Goal: Task Accomplishment & Management: Use online tool/utility

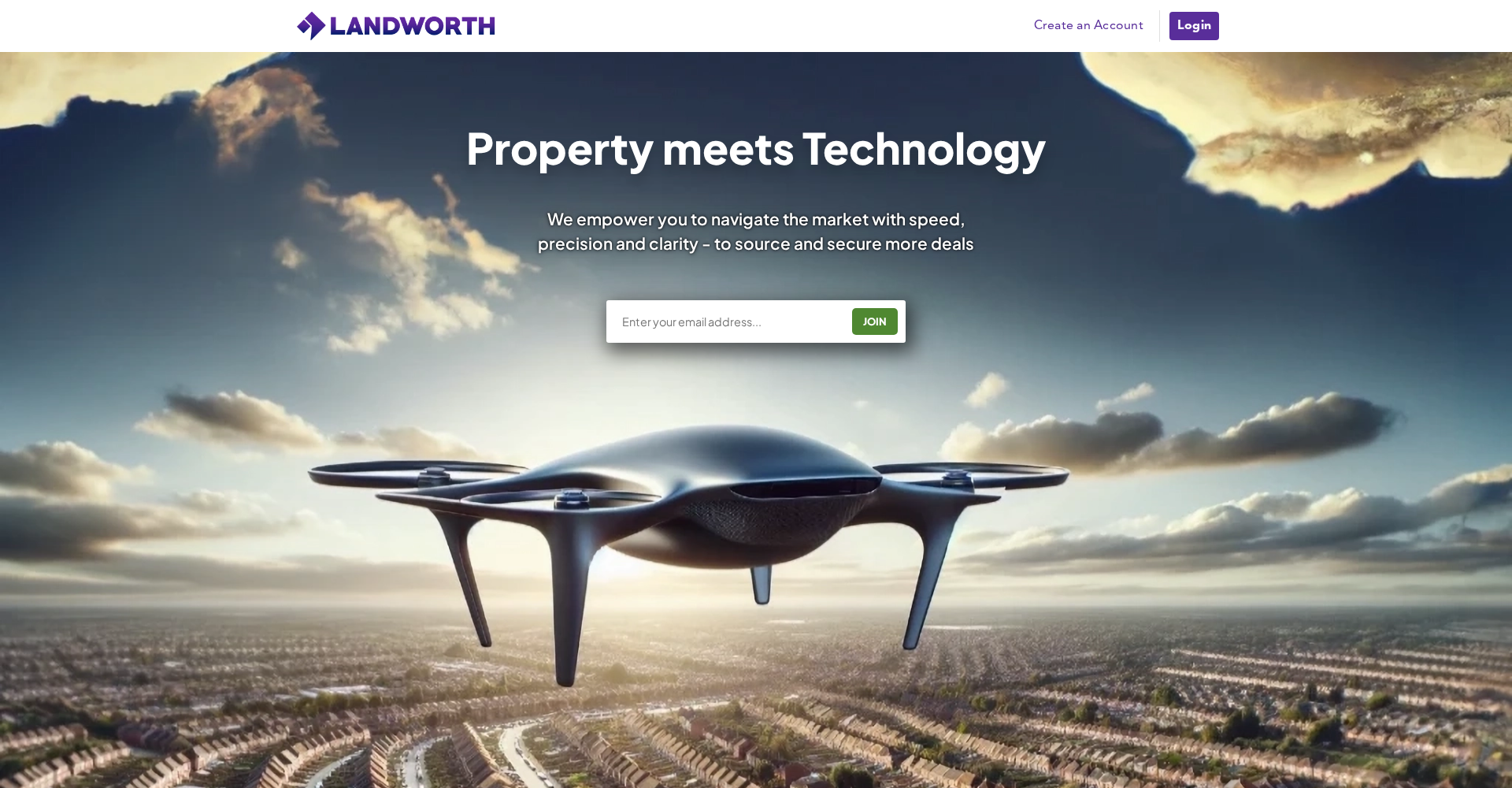
click at [758, 331] on div "JOIN" at bounding box center [756, 321] width 299 height 43
click at [699, 313] on div "JOIN" at bounding box center [756, 321] width 299 height 43
click at [678, 324] on input "text" at bounding box center [730, 321] width 219 height 16
type input "danny@beaupartners.co.uk"
click at [881, 324] on div "JOIN" at bounding box center [875, 321] width 36 height 25
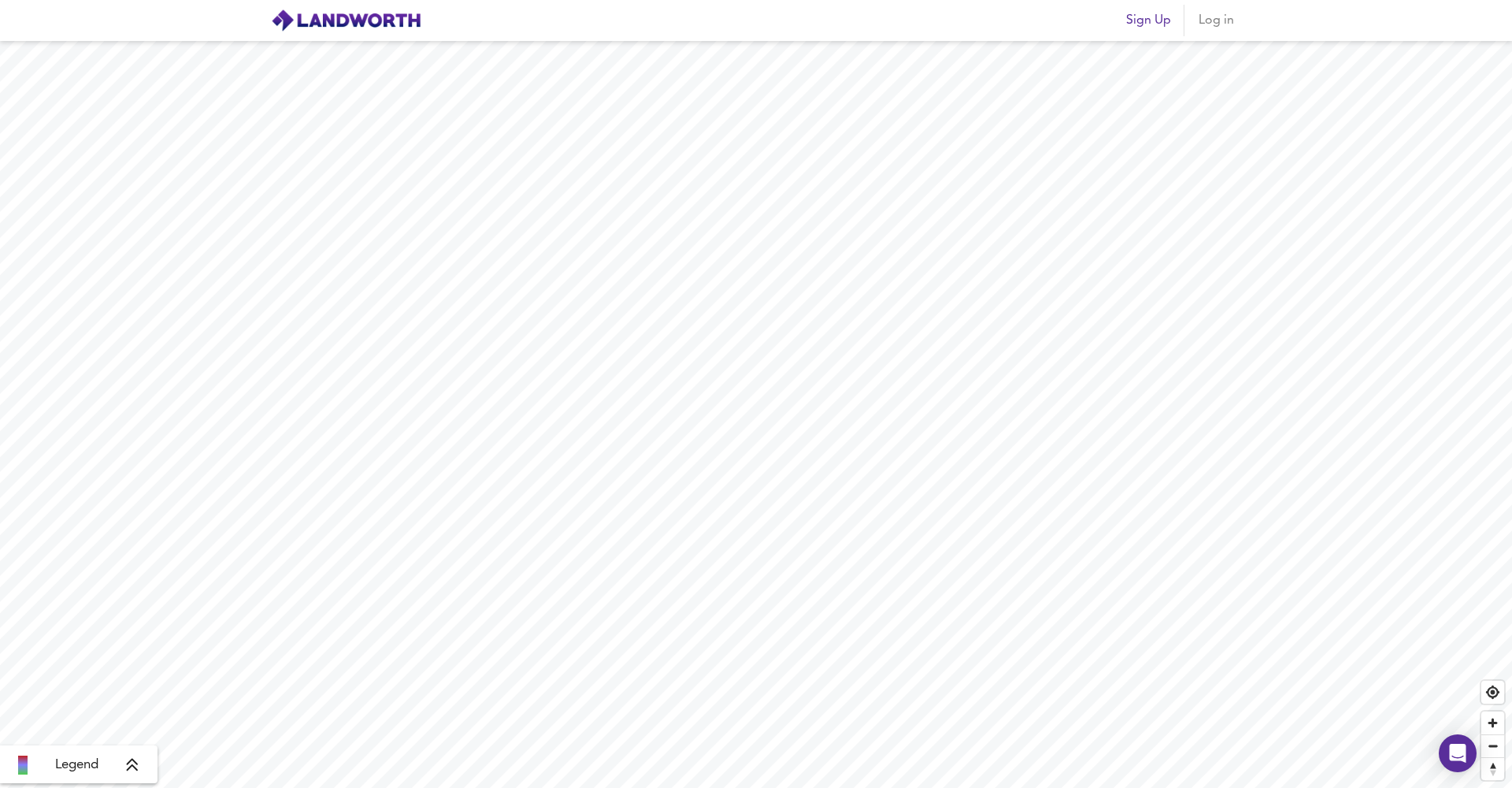
click at [1214, 11] on span "Log in" at bounding box center [1215, 20] width 38 height 22
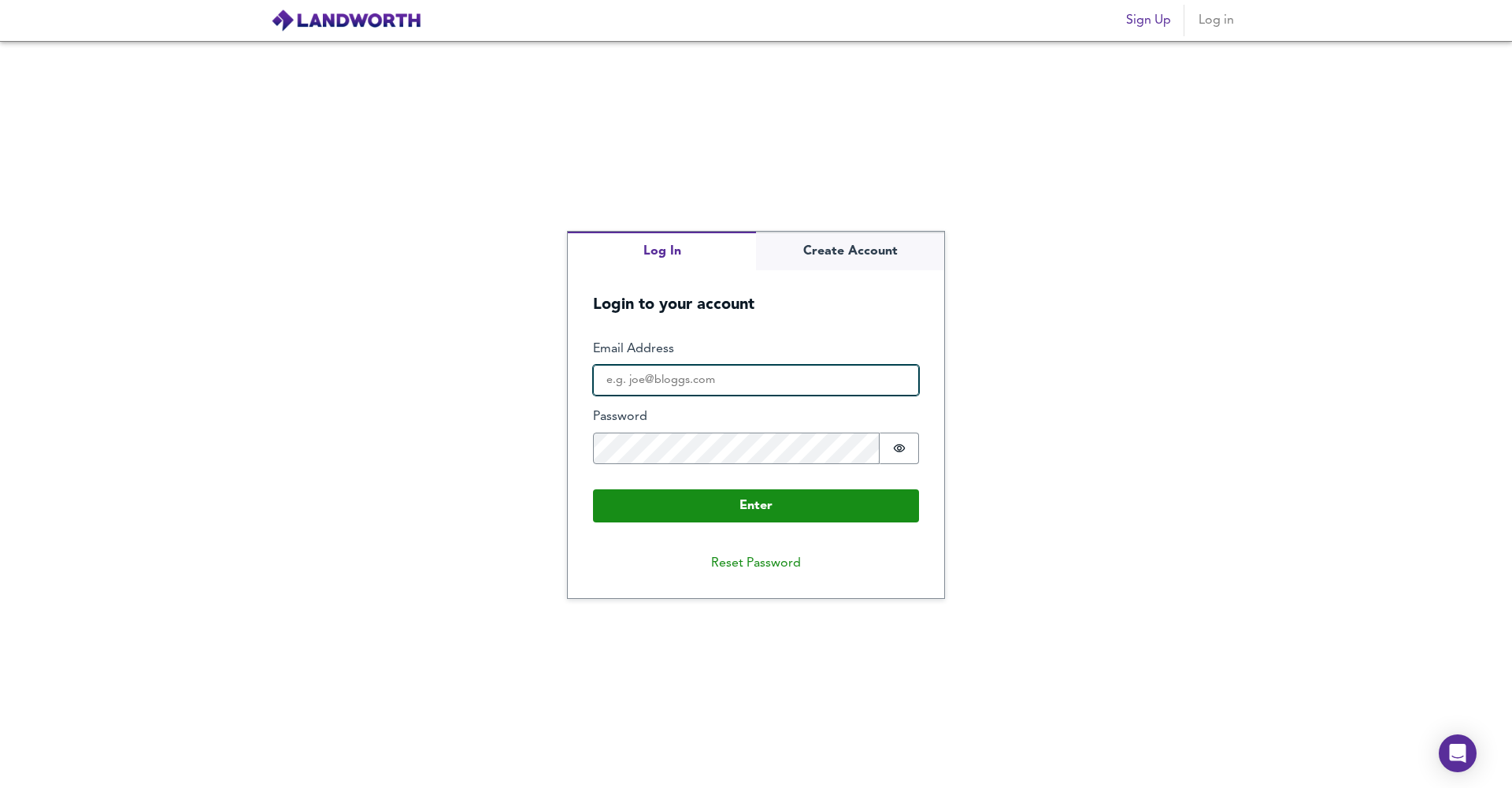
type input "[PERSON_NAME][EMAIL_ADDRESS][DOMAIN_NAME]"
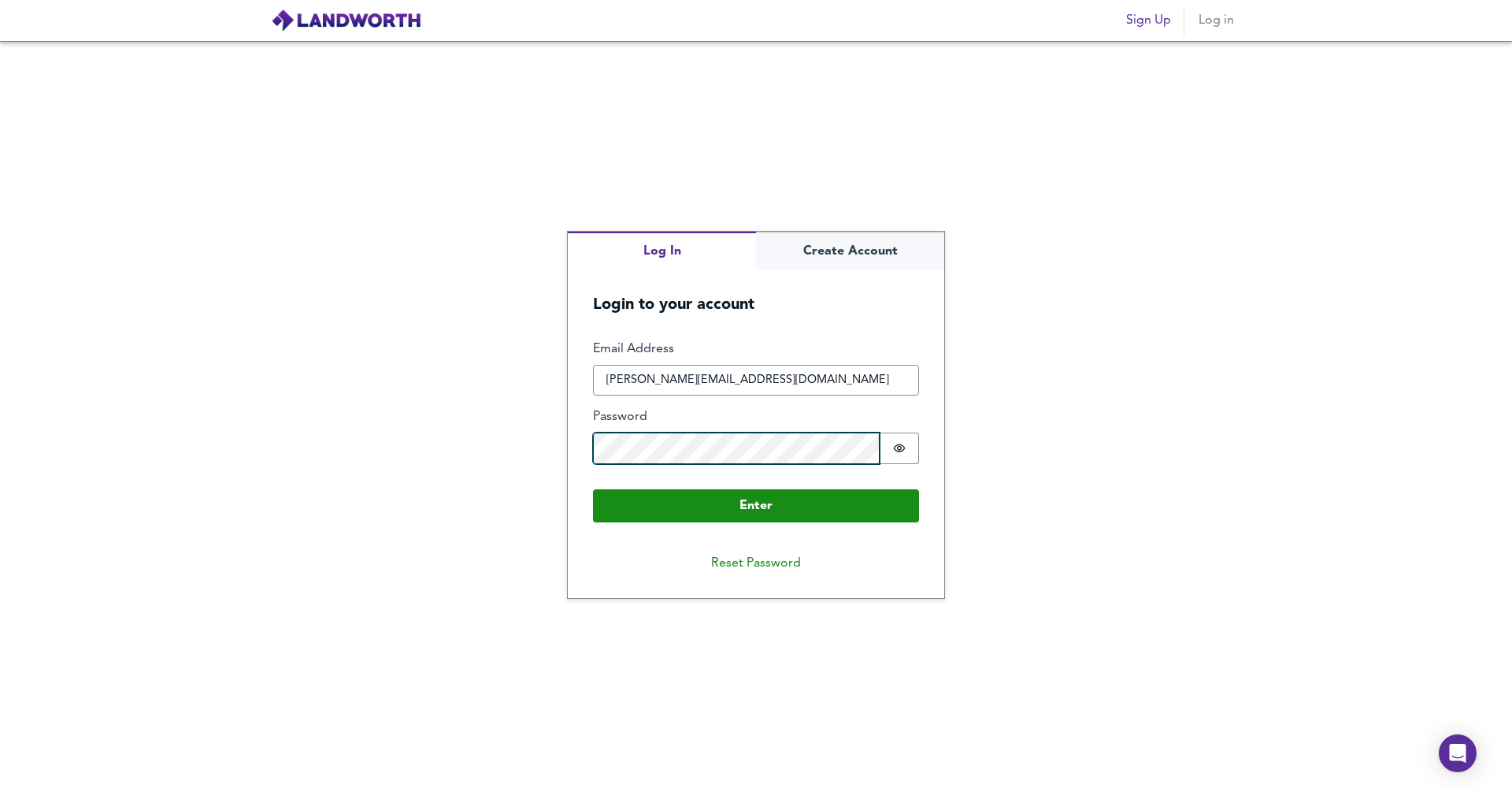
click at [756, 505] on button "Enter" at bounding box center [756, 505] width 326 height 33
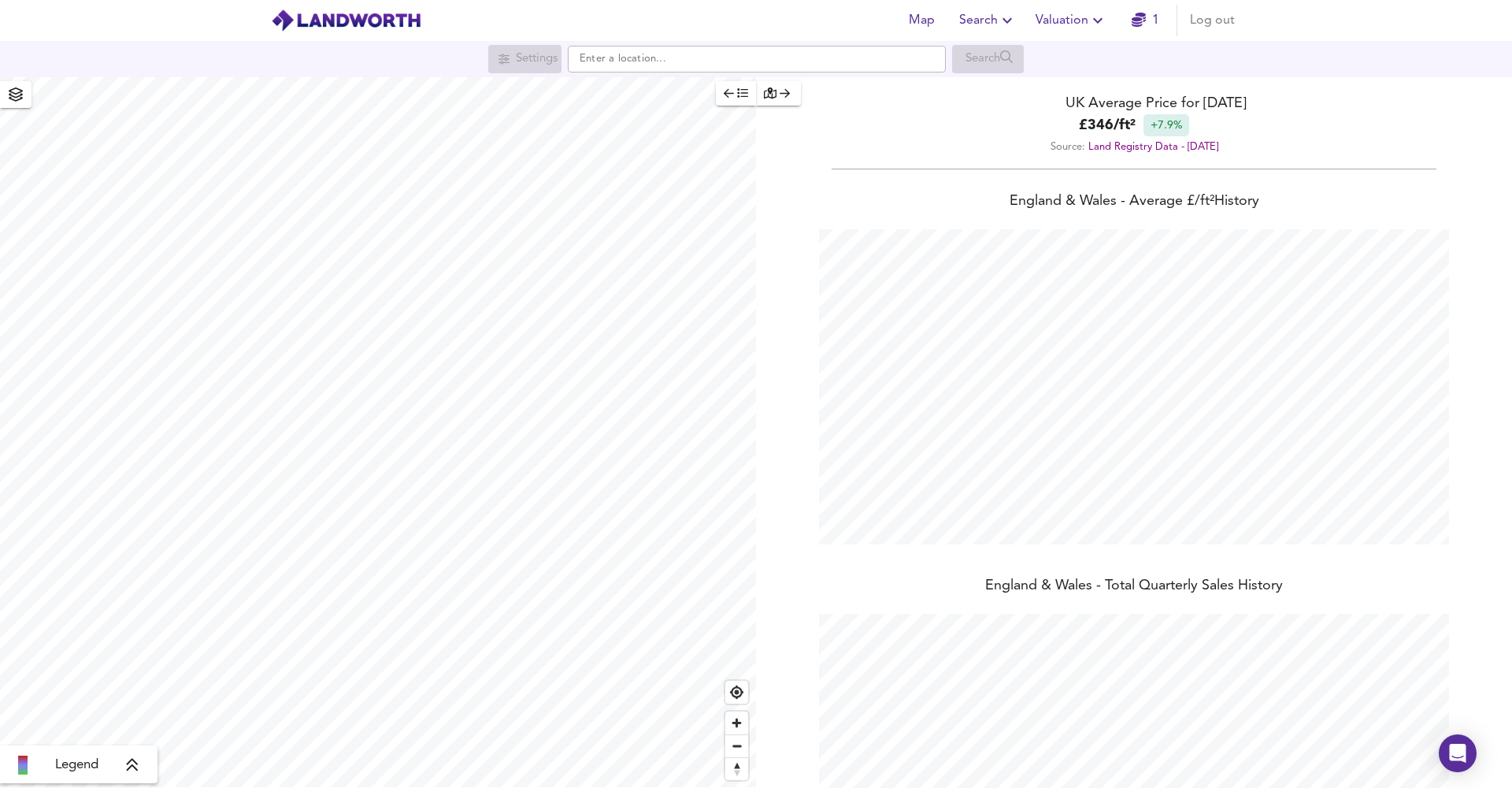
scroll to position [788, 1512]
click at [639, 76] on div "Settings Search" at bounding box center [756, 59] width 1512 height 36
click at [630, 71] on input "text" at bounding box center [757, 59] width 378 height 27
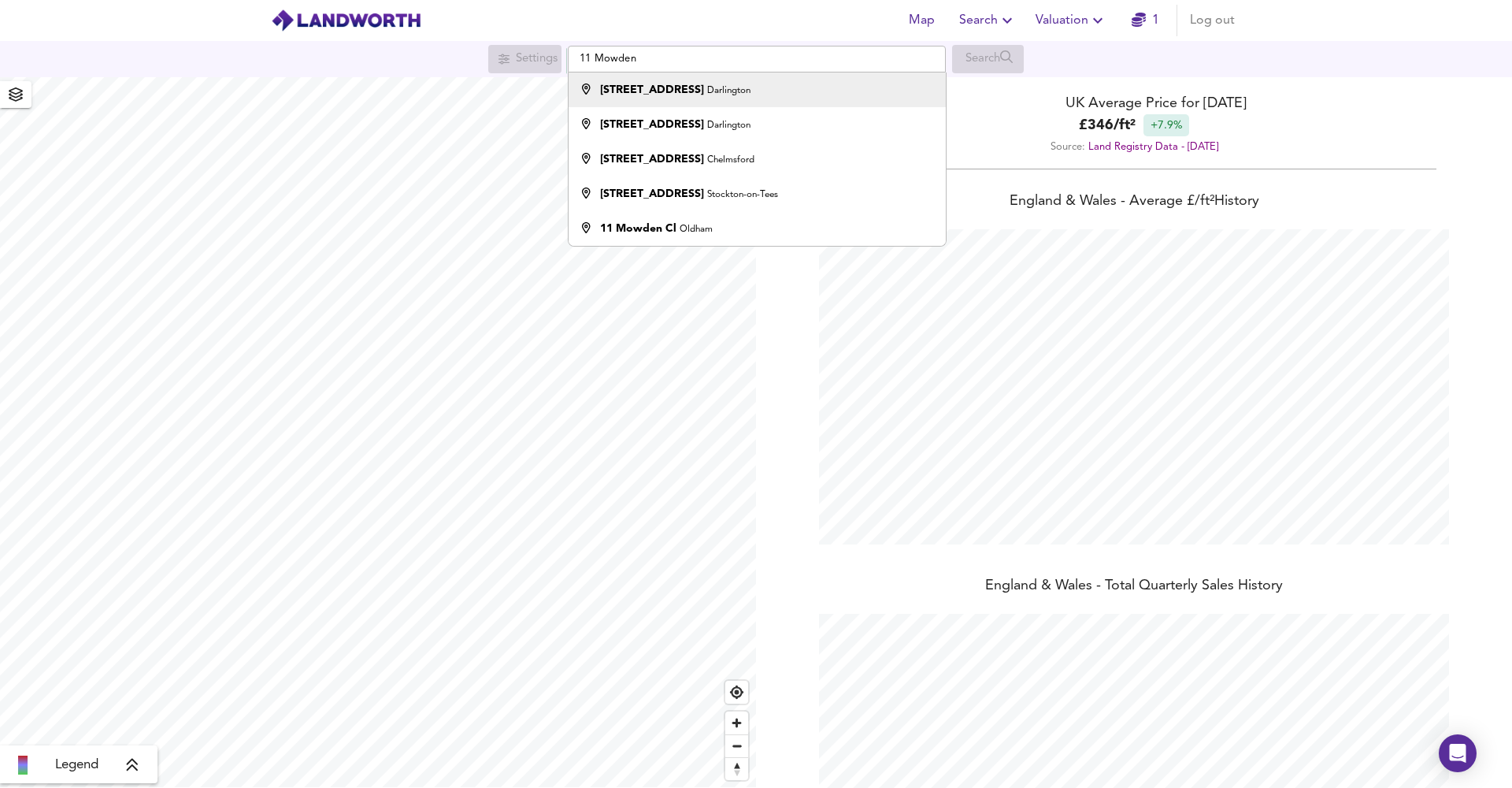
drag, startPoint x: 644, startPoint y: 86, endPoint x: 696, endPoint y: 98, distance: 53.4
click at [696, 98] on div "11 Mowden Terrace Darlington" at bounding box center [675, 89] width 150 height 16
type input "11 Mowden Terrace, Darlington"
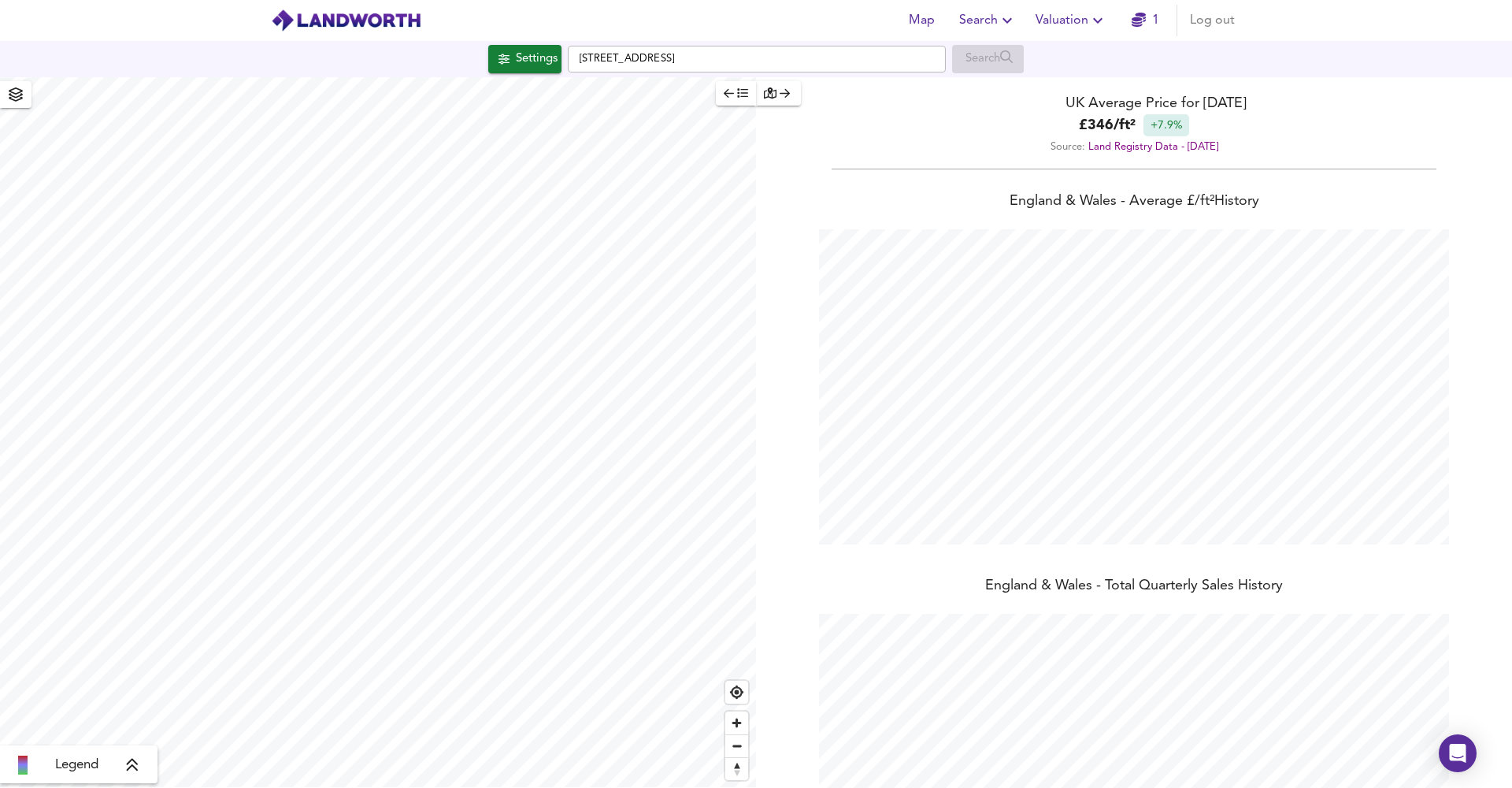
click at [1076, 19] on span "Valuation" at bounding box center [1071, 20] width 71 height 22
click at [1039, 60] on li "New Valuation Report" at bounding box center [1072, 57] width 188 height 29
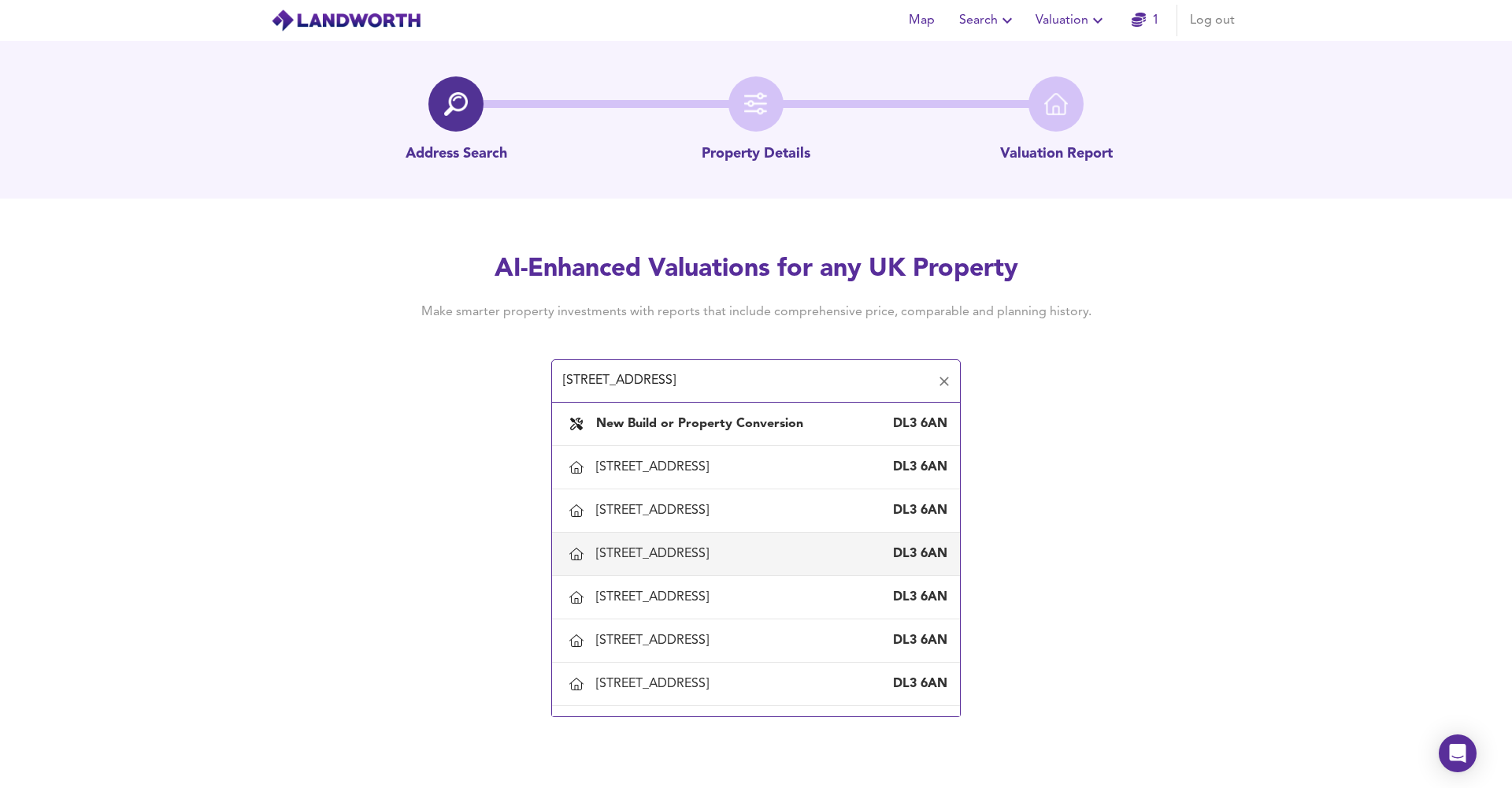
click at [700, 533] on li "11 Mowden Terrace, Darlington DL3 6AN" at bounding box center [756, 554] width 408 height 44
type input "11 Mowden Terrace, Darlington"
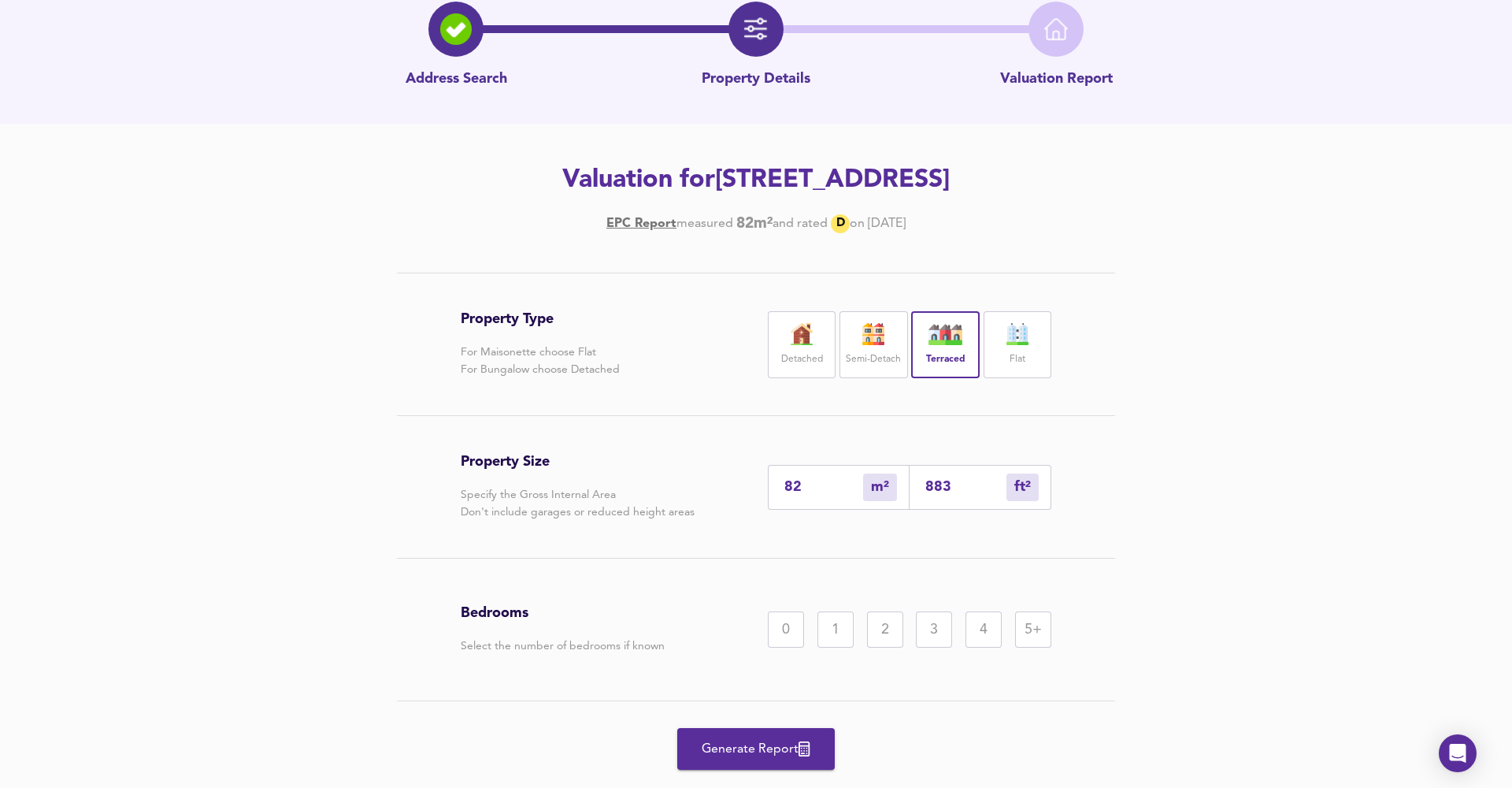
scroll to position [78, 0]
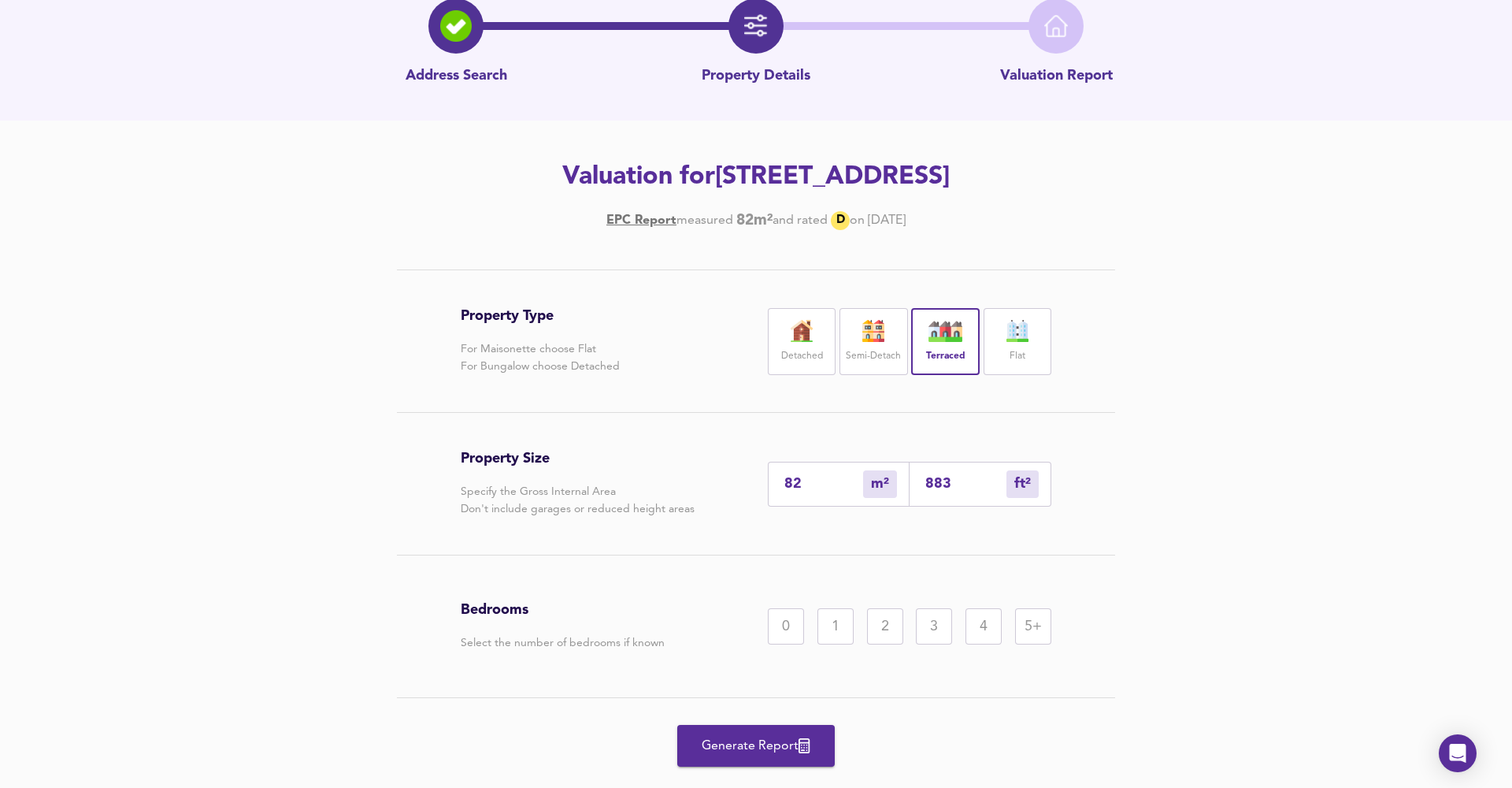
click at [880, 628] on div "2" at bounding box center [885, 626] width 36 height 36
click at [930, 626] on div "3" at bounding box center [934, 626] width 36 height 36
click at [891, 632] on div "2" at bounding box center [885, 626] width 36 height 36
click at [800, 735] on span "Generate Report" at bounding box center [756, 746] width 126 height 22
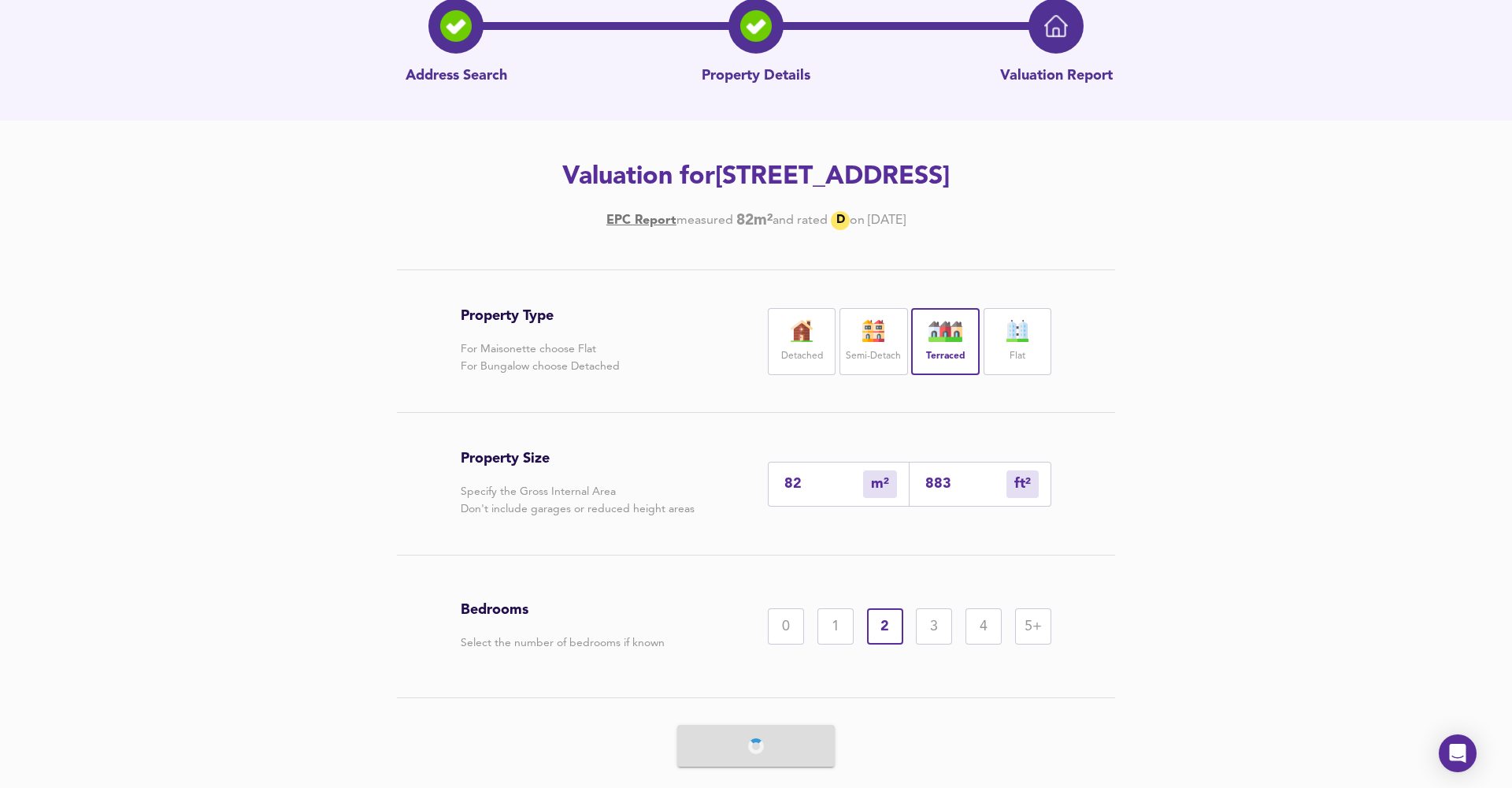
scroll to position [0, 0]
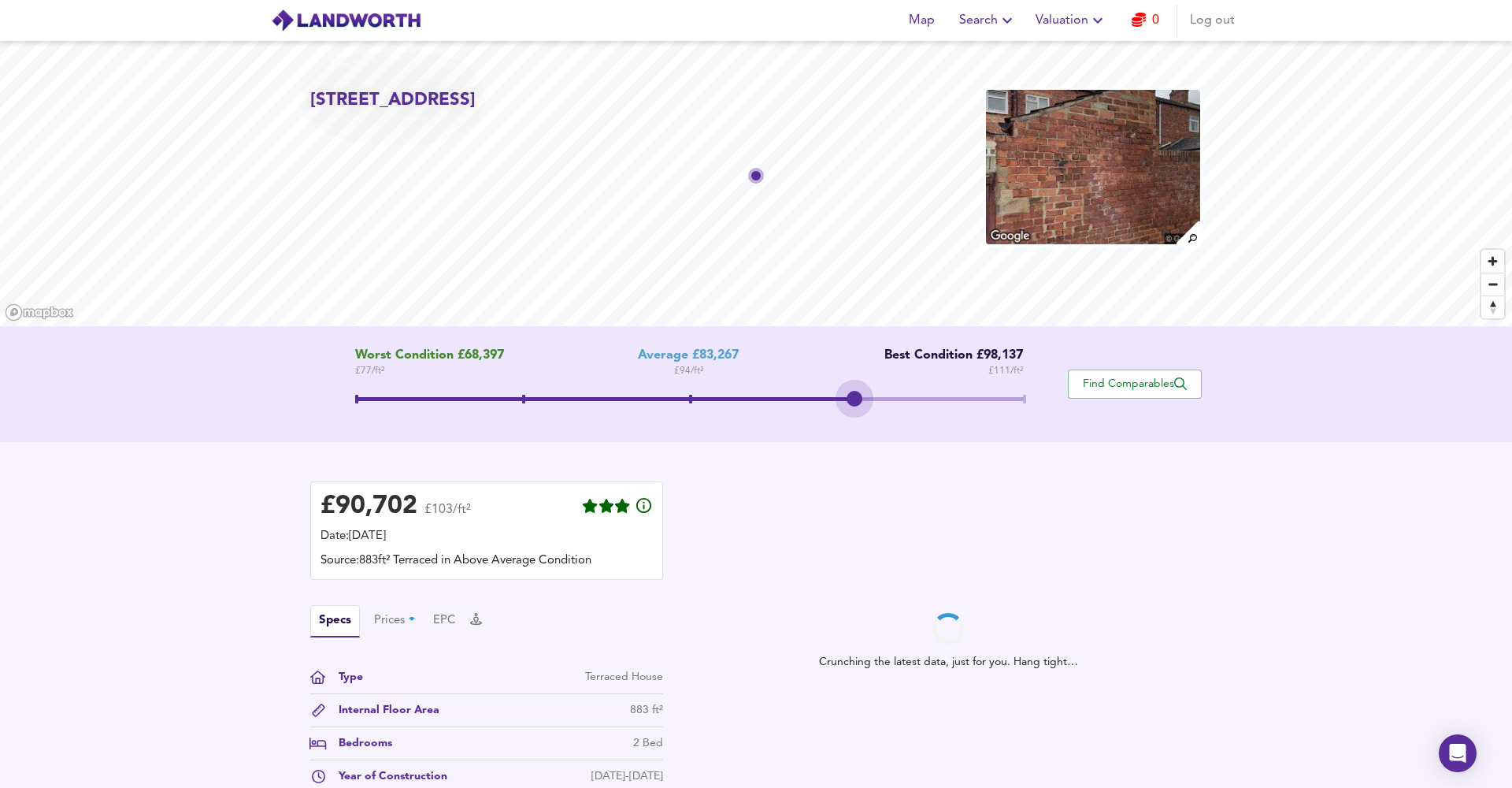
drag, startPoint x: 693, startPoint y: 394, endPoint x: 824, endPoint y: 394, distance: 131.0
click at [824, 394] on span at bounding box center [690, 401] width 669 height 29
click at [1026, 397] on span at bounding box center [1025, 399] width 3 height 8
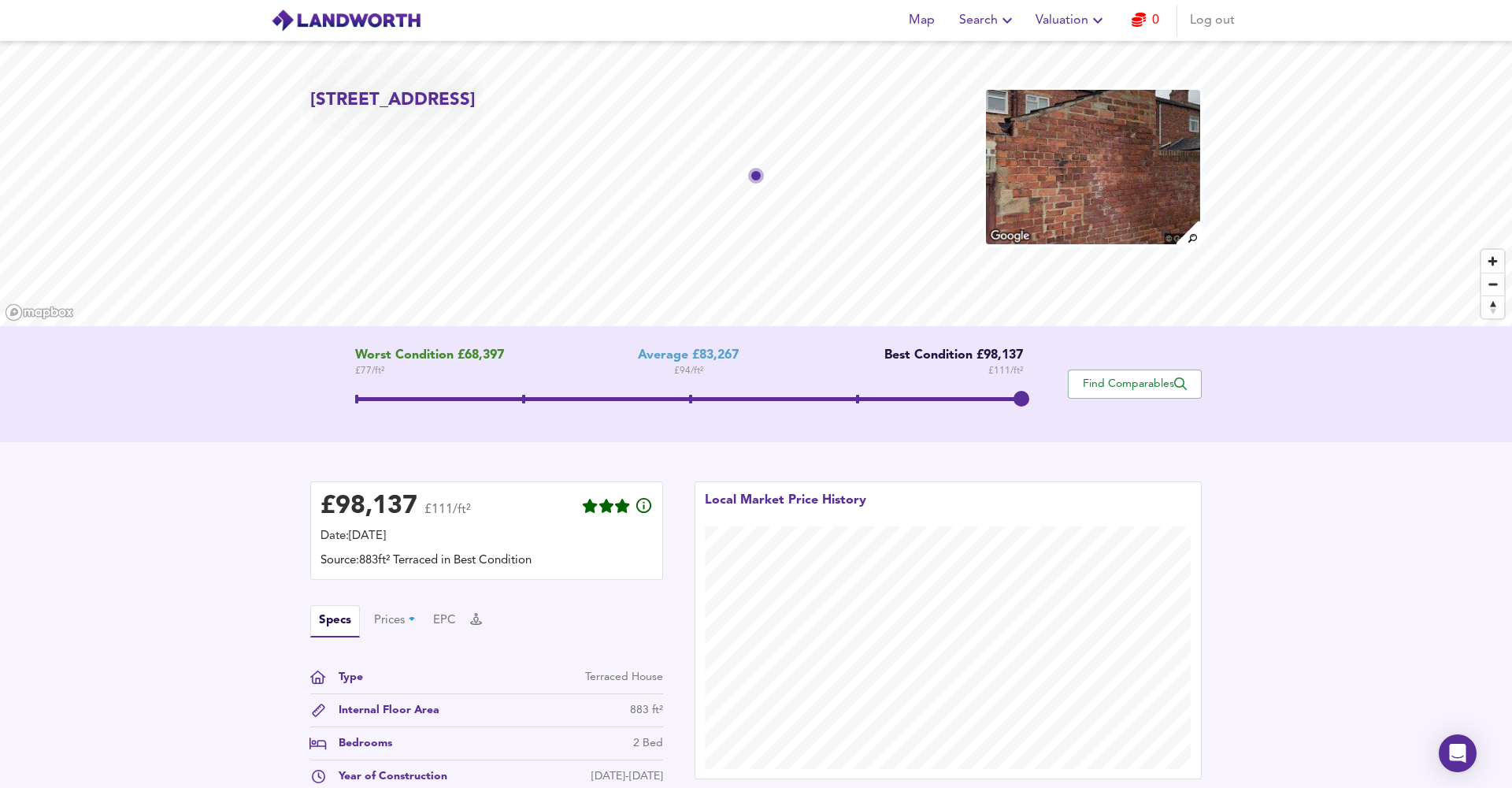
click at [863, 398] on span at bounding box center [690, 399] width 669 height 4
click at [699, 407] on span at bounding box center [690, 401] width 669 height 29
click at [1027, 394] on div "Worst Condition £68,397 £ 77 / ft² Average £83,267 £ 94 / ft² Best Condition £9…" at bounding box center [688, 383] width 757 height 71
click at [1020, 398] on span at bounding box center [690, 399] width 669 height 4
click at [857, 394] on span at bounding box center [690, 401] width 669 height 29
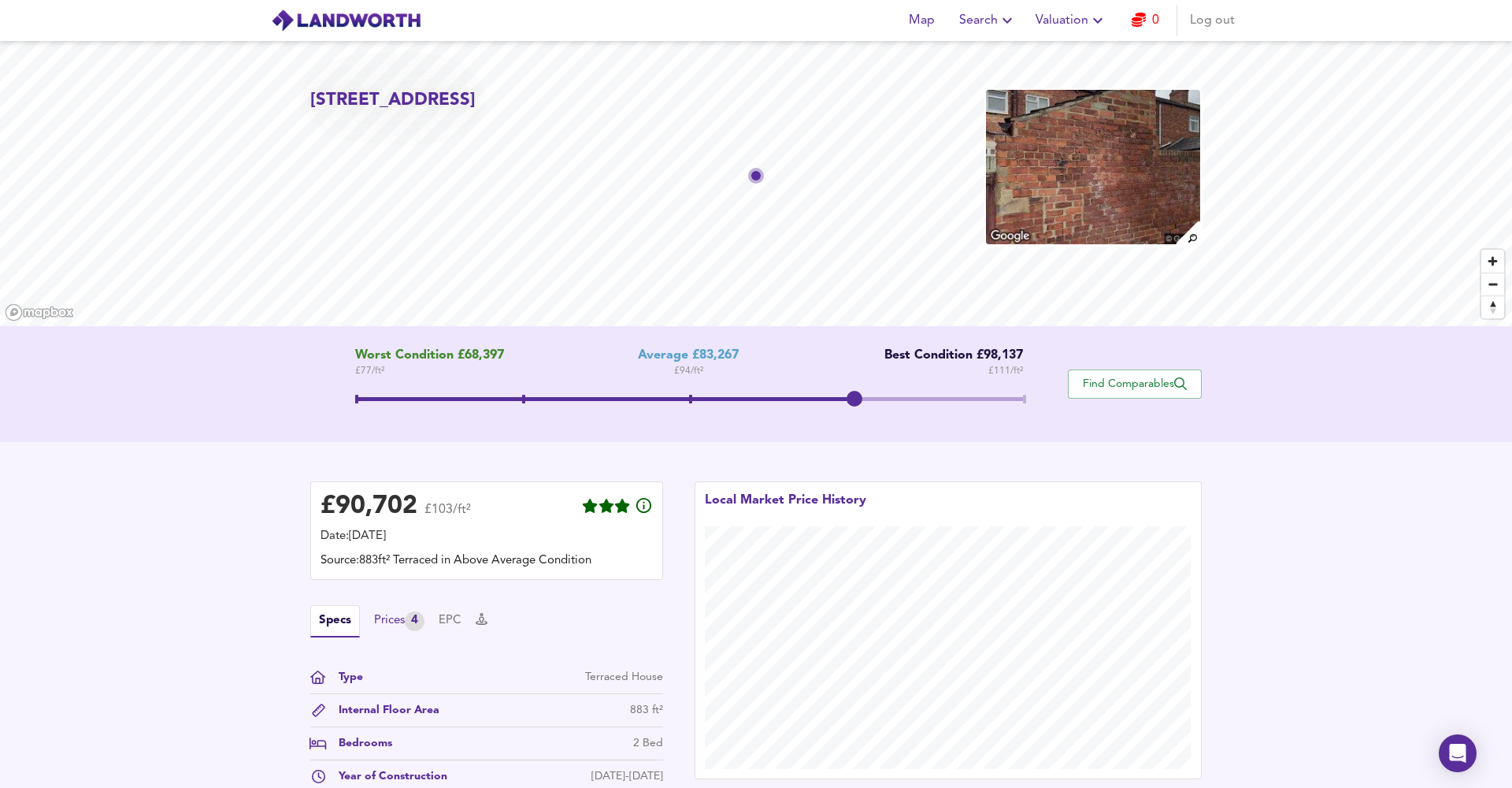
click at [386, 625] on div "Prices 4" at bounding box center [399, 621] width 50 height 19
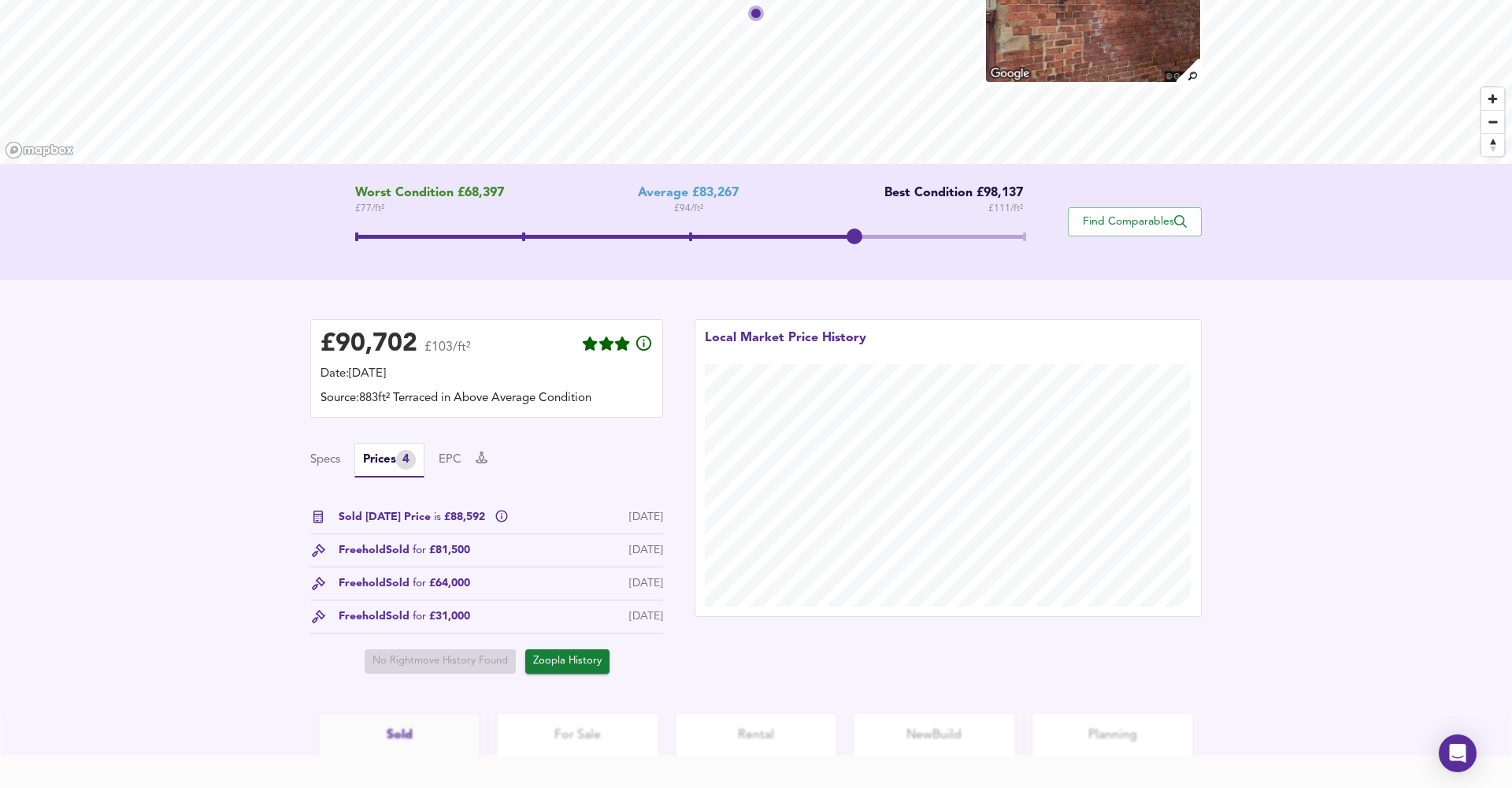
scroll to position [178, 0]
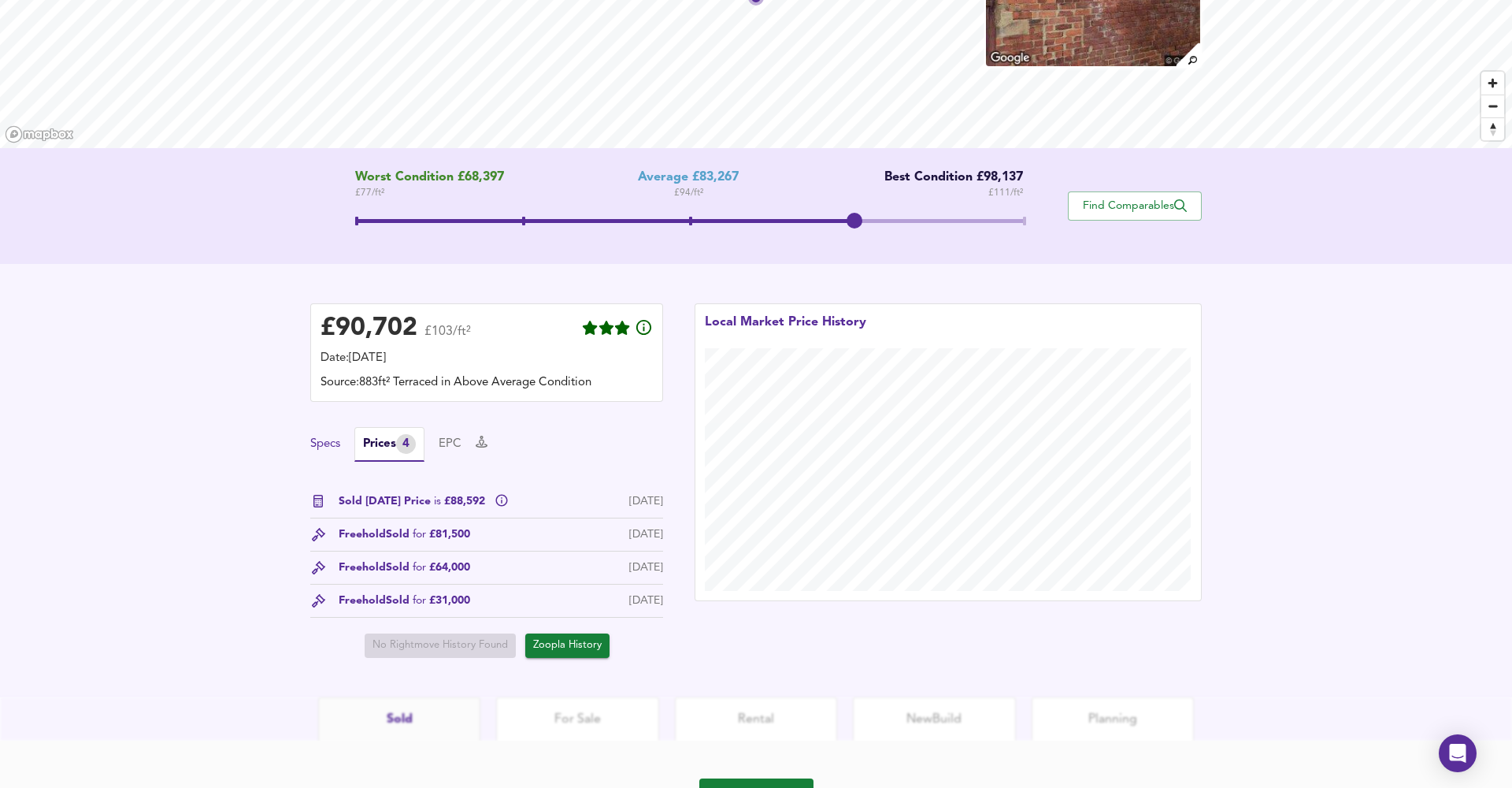
click at [332, 436] on button "Specs" at bounding box center [325, 444] width 30 height 18
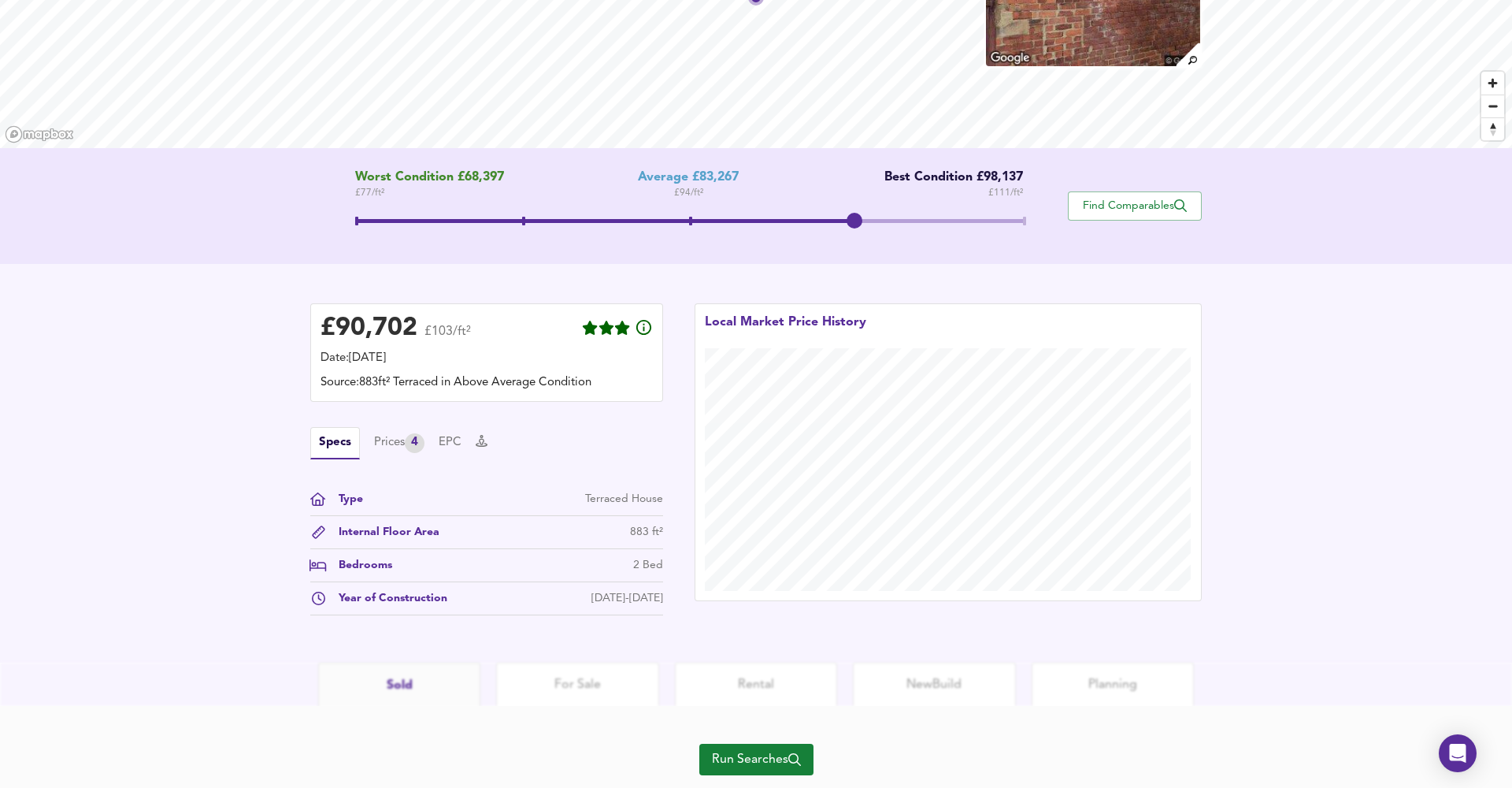
click at [688, 220] on span at bounding box center [606, 221] width 502 height 4
click at [860, 218] on span at bounding box center [690, 223] width 669 height 29
click at [1155, 205] on span "Find Comparables" at bounding box center [1135, 206] width 117 height 15
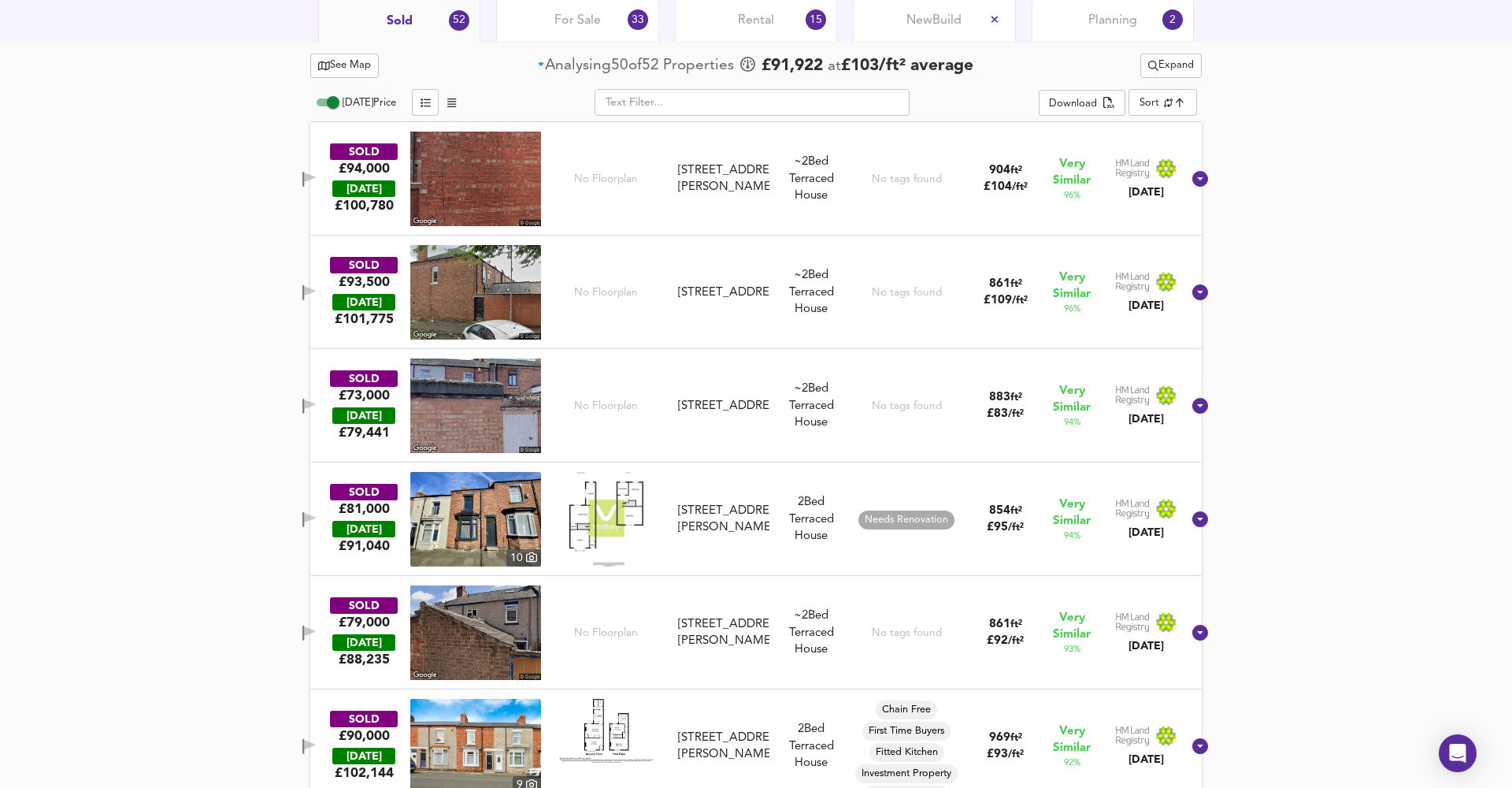
scroll to position [780, 0]
